Goal: Task Accomplishment & Management: Manage account settings

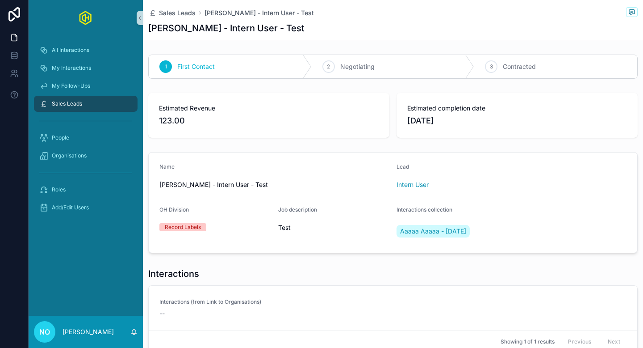
scroll to position [65, 0]
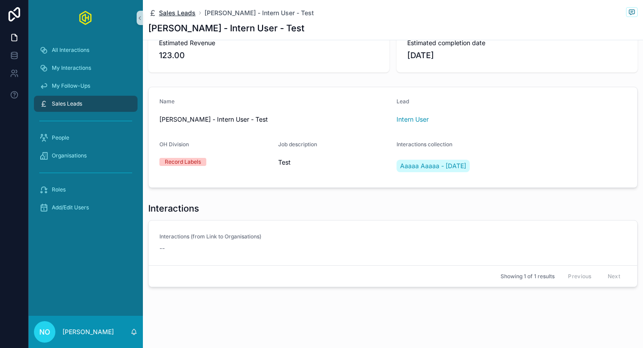
click at [172, 13] on span "Sales Leads" at bounding box center [177, 12] width 37 height 9
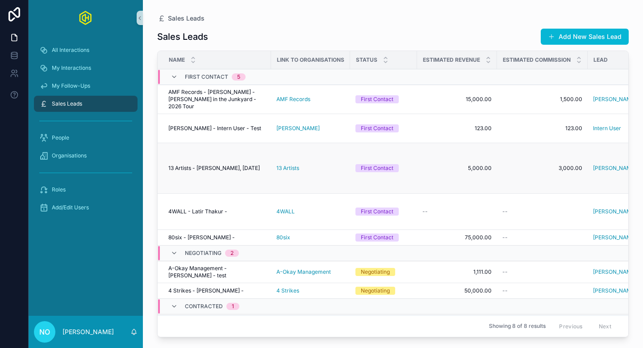
scroll to position [28, 0]
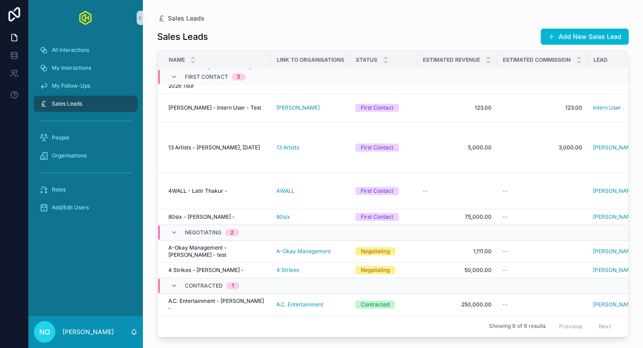
click at [367, 59] on span "Status" at bounding box center [366, 59] width 21 height 7
click at [385, 59] on div "scrollable content" at bounding box center [386, 60] width 6 height 10
click at [387, 59] on div "scrollable content" at bounding box center [386, 60] width 6 height 10
click at [375, 104] on div "First Contact" at bounding box center [377, 108] width 33 height 8
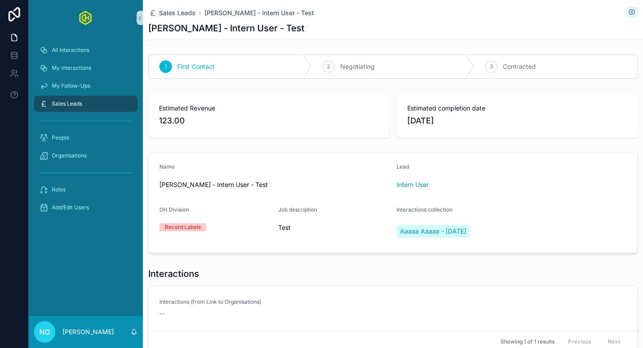
click at [74, 101] on span "Sales Leads" at bounding box center [67, 103] width 30 height 7
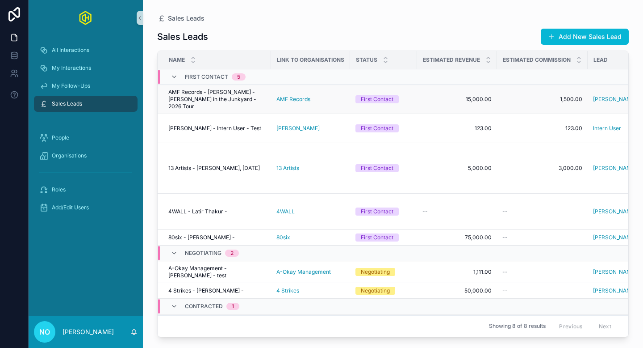
click at [218, 97] on span "AMF Records - [PERSON_NAME] - [PERSON_NAME] in the Junkyard - 2026 Tour" at bounding box center [216, 98] width 97 height 21
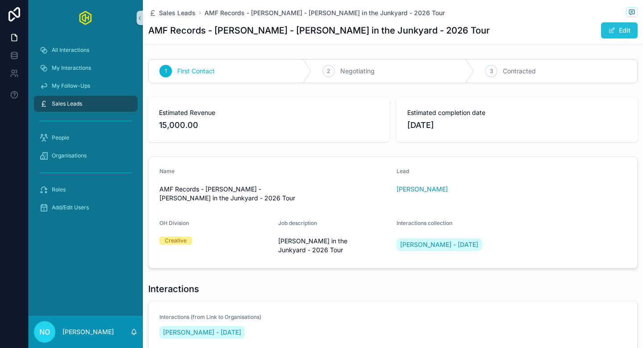
click at [618, 33] on button "Edit" at bounding box center [619, 30] width 37 height 16
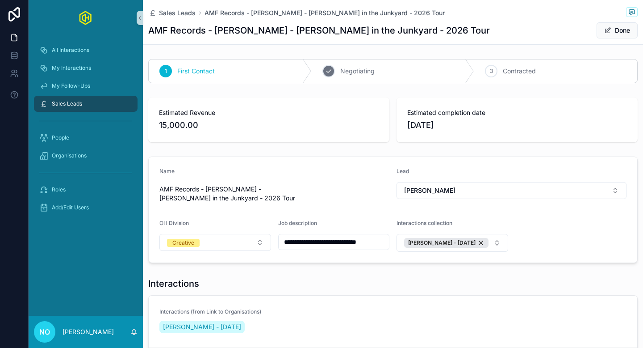
click at [359, 71] on span "Negotiating" at bounding box center [357, 71] width 34 height 9
click at [523, 73] on span "Contracted" at bounding box center [519, 71] width 33 height 9
